Goal: Task Accomplishment & Management: Manage account settings

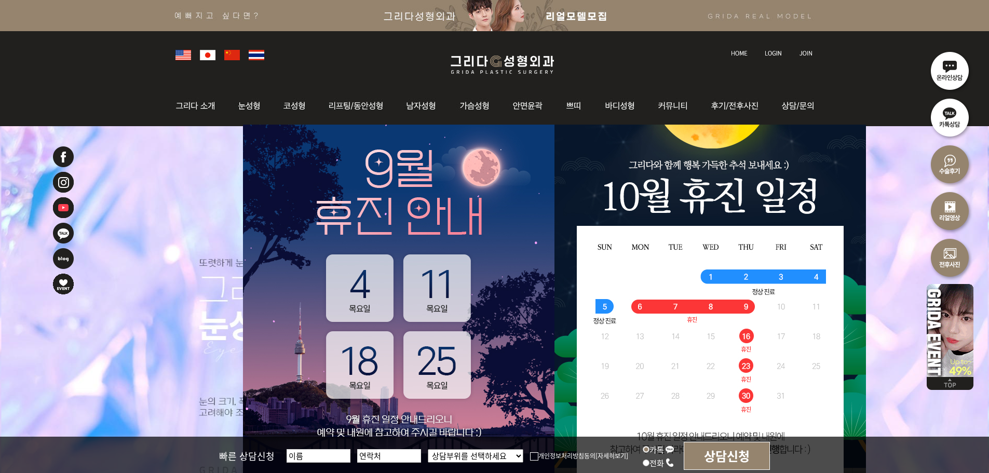
click at [767, 51] on img at bounding box center [773, 53] width 17 height 6
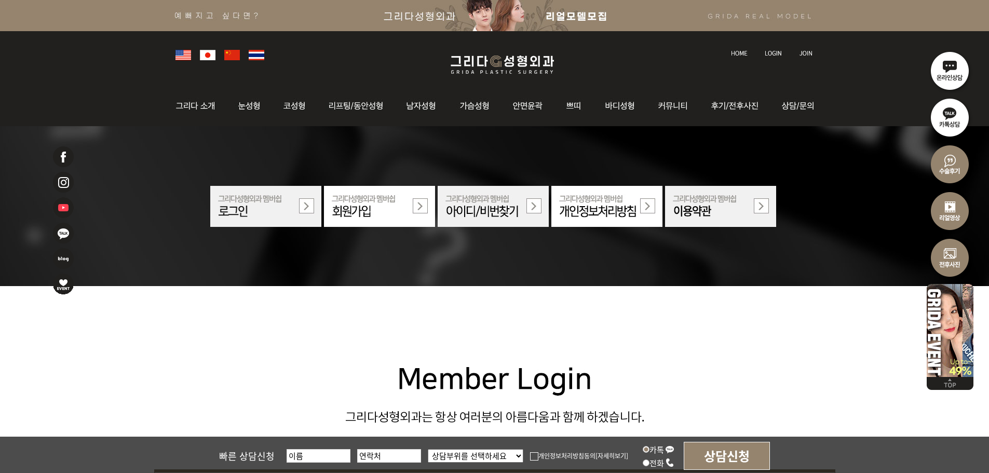
scroll to position [312, 0]
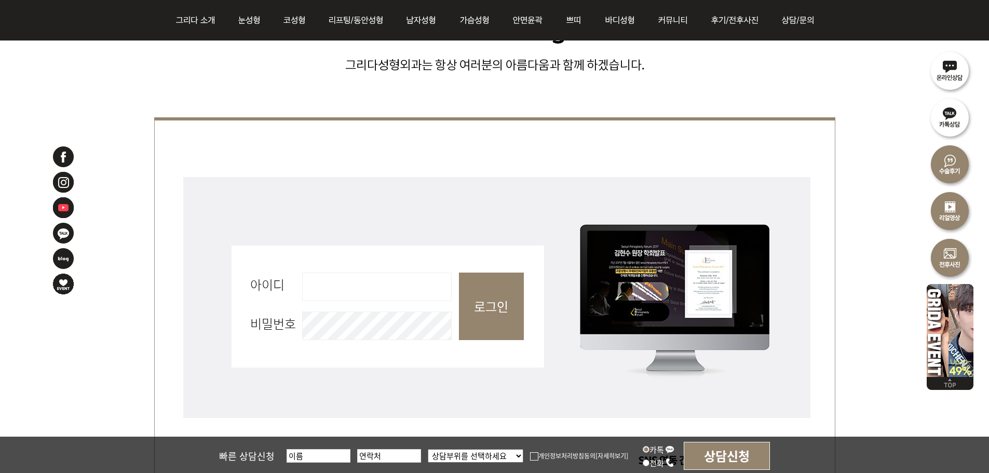
click at [363, 273] on input "아이디 필수" at bounding box center [377, 287] width 150 height 29
type input "admin"
click at [472, 319] on input "로그인" at bounding box center [491, 306] width 65 height 67
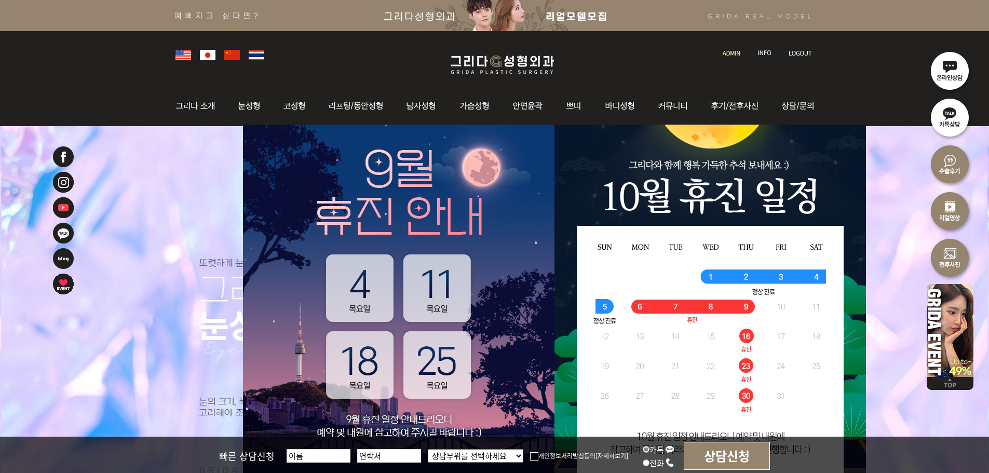
click at [734, 48] on link at bounding box center [733, 43] width 30 height 15
